Goal: Navigation & Orientation: Find specific page/section

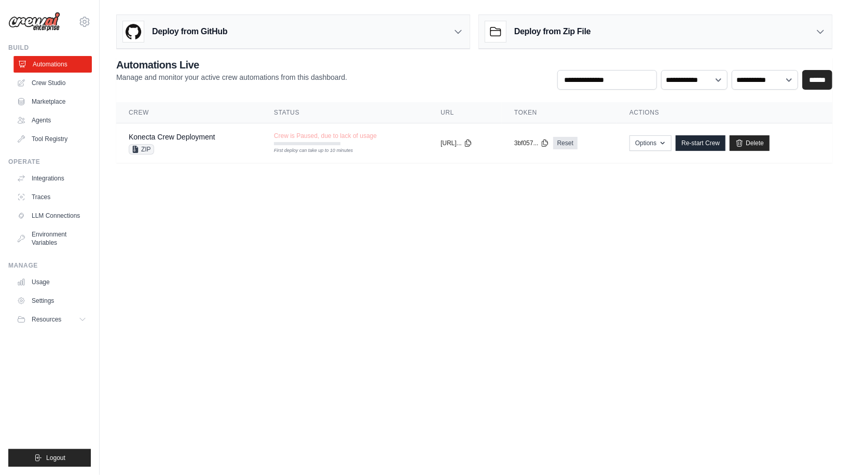
click at [49, 63] on link "Automations" at bounding box center [52, 64] width 78 height 17
click at [46, 300] on link "Settings" at bounding box center [52, 301] width 78 height 17
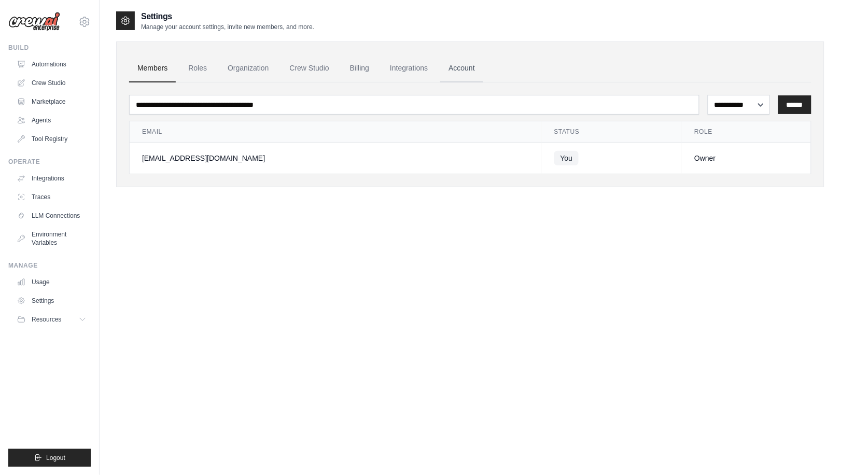
click at [461, 65] on link "Account" at bounding box center [461, 68] width 43 height 28
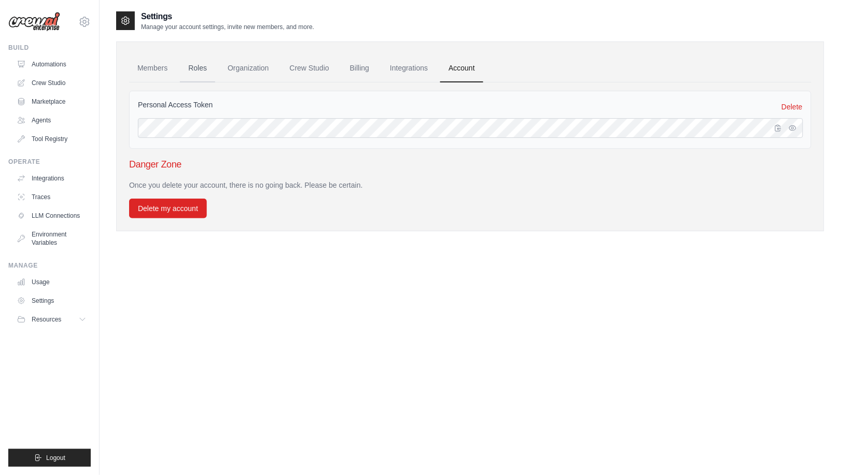
click at [196, 64] on link "Roles" at bounding box center [197, 68] width 35 height 28
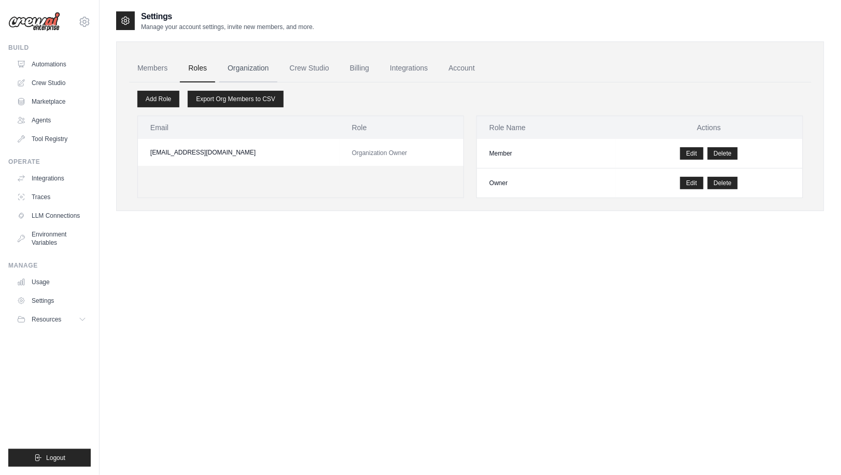
click at [254, 62] on link "Organization" at bounding box center [248, 68] width 58 height 28
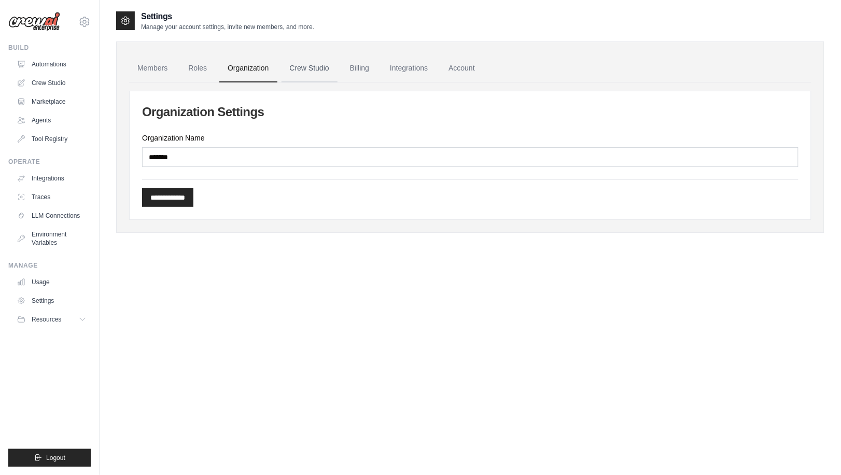
click at [312, 64] on link "Crew Studio" at bounding box center [310, 68] width 56 height 28
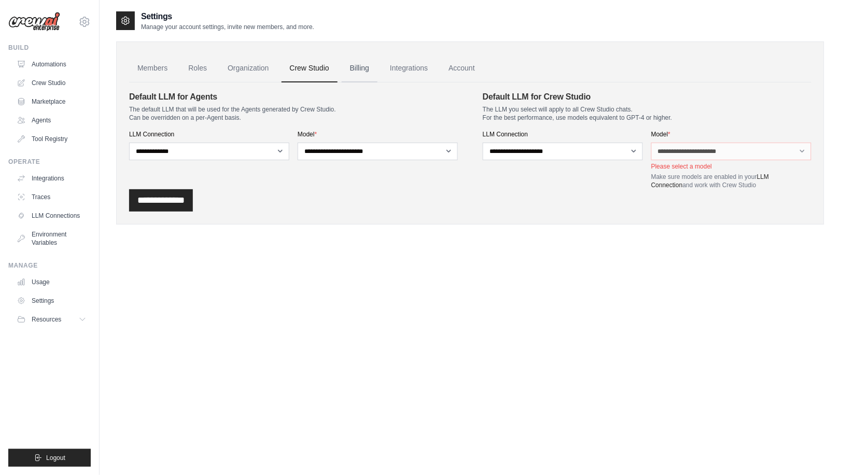
click at [361, 69] on link "Billing" at bounding box center [360, 68] width 36 height 28
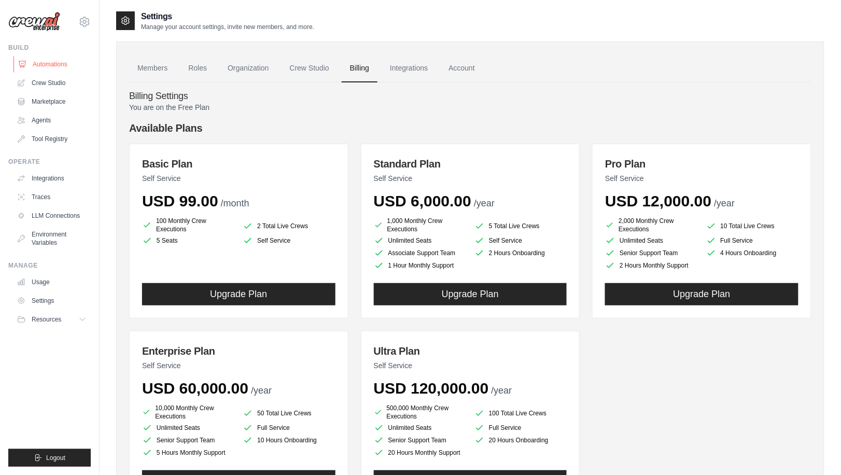
click at [41, 63] on link "Automations" at bounding box center [52, 64] width 78 height 17
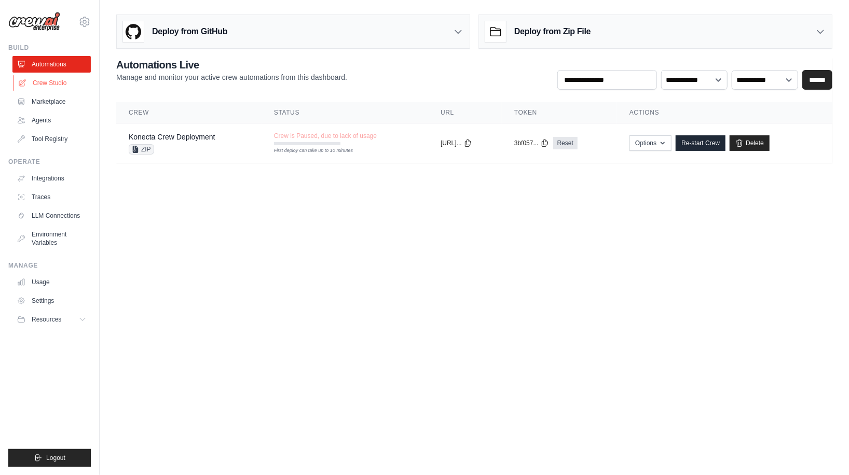
click at [52, 80] on link "Crew Studio" at bounding box center [52, 83] width 78 height 17
